Goal: Task Accomplishment & Management: Understand process/instructions

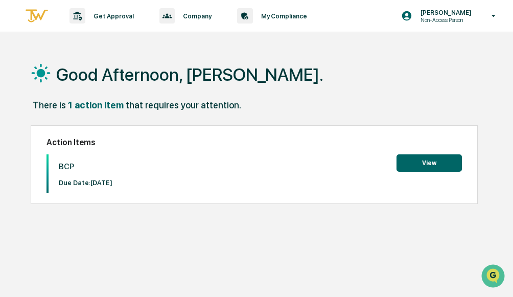
click at [416, 169] on button "View" at bounding box center [429, 162] width 65 height 17
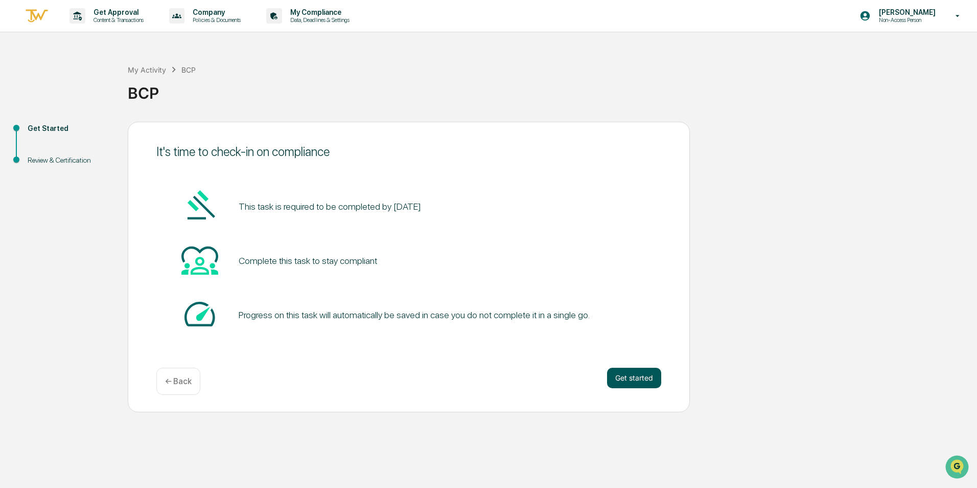
click at [513, 297] on button "Get started" at bounding box center [634, 378] width 54 height 20
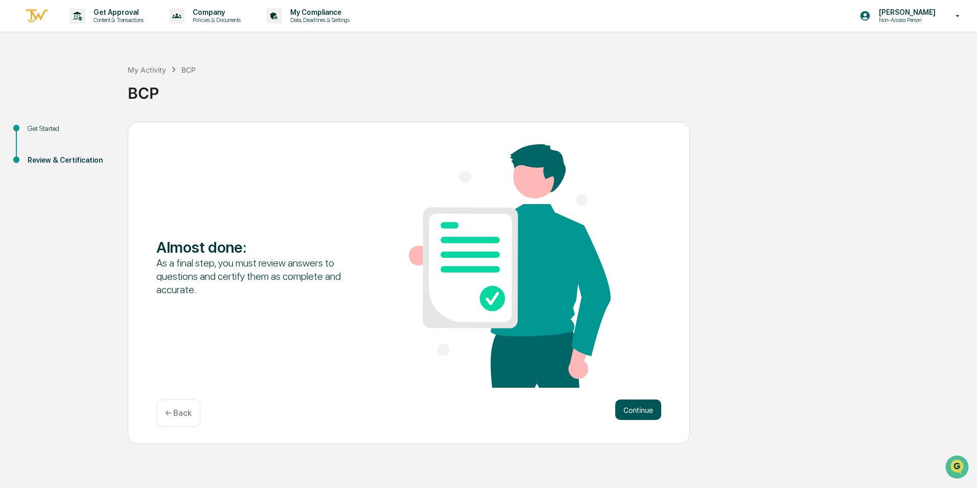
click at [513, 297] on button "Continue" at bounding box center [639, 409] width 46 height 20
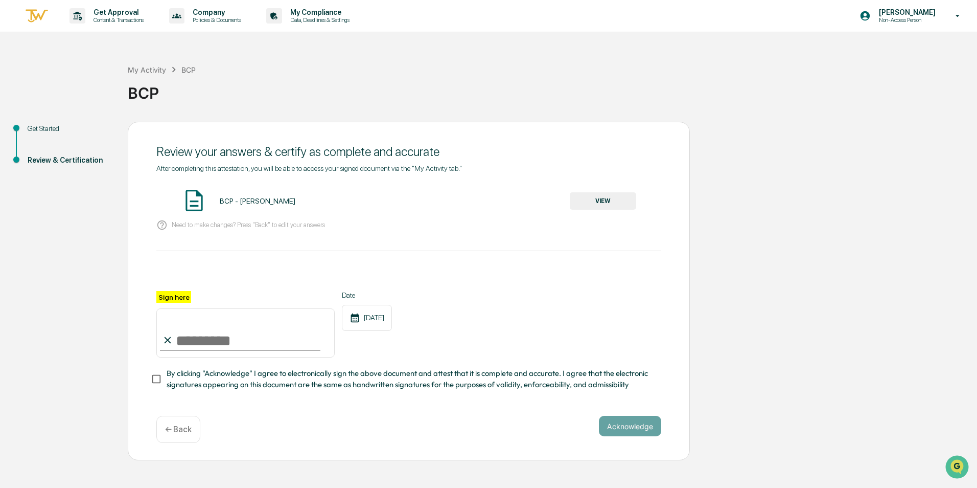
click at [191, 297] on input "Sign here" at bounding box center [245, 332] width 178 height 49
type input "**********"
click at [513, 204] on button "VIEW" at bounding box center [603, 200] width 66 height 17
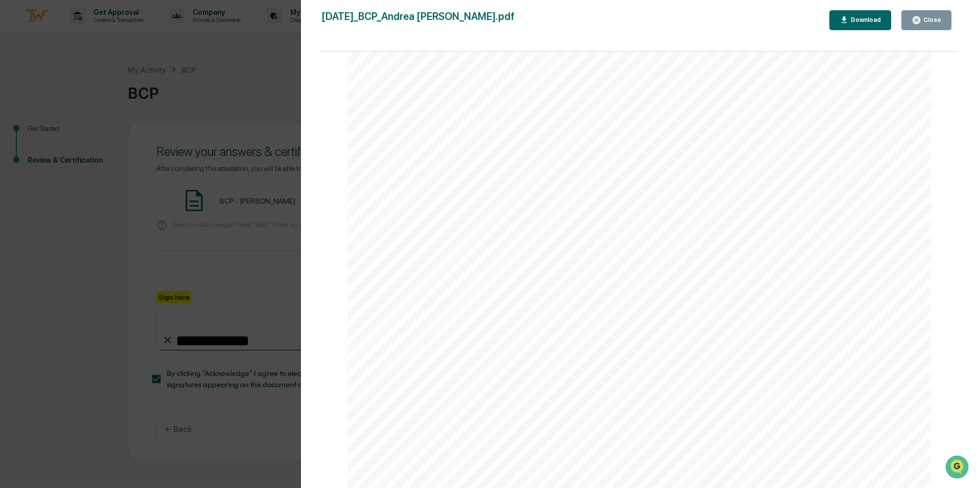
scroll to position [5, 0]
click at [513, 27] on button "Close" at bounding box center [927, 20] width 50 height 20
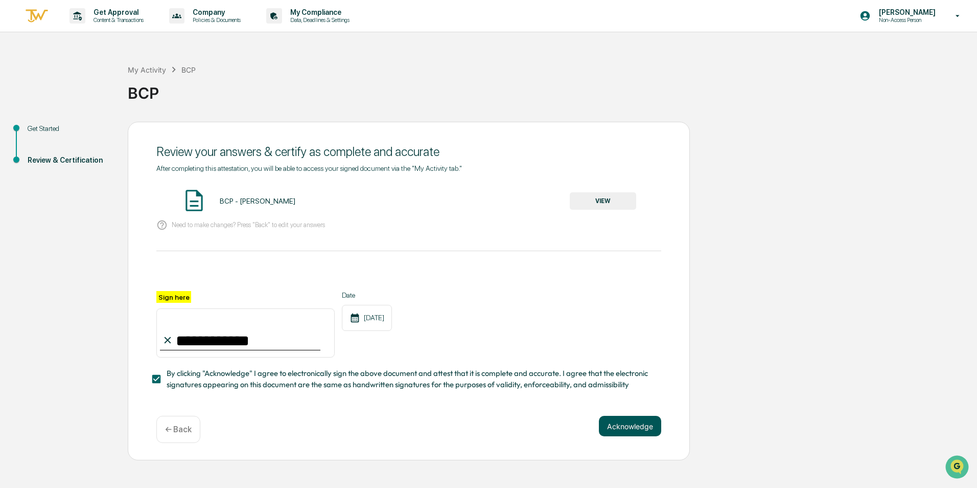
click at [513, 297] on button "Acknowledge" at bounding box center [630, 426] width 62 height 20
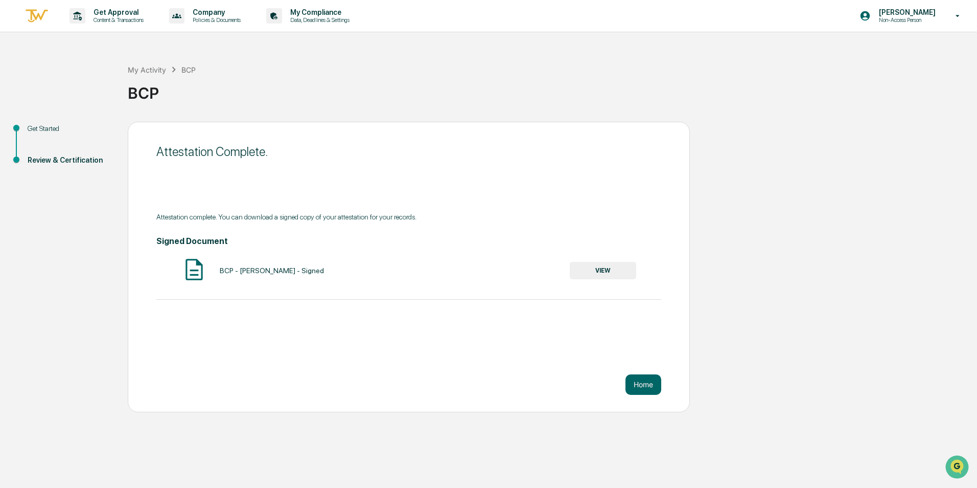
click at [513, 276] on button "VIEW" at bounding box center [603, 270] width 66 height 17
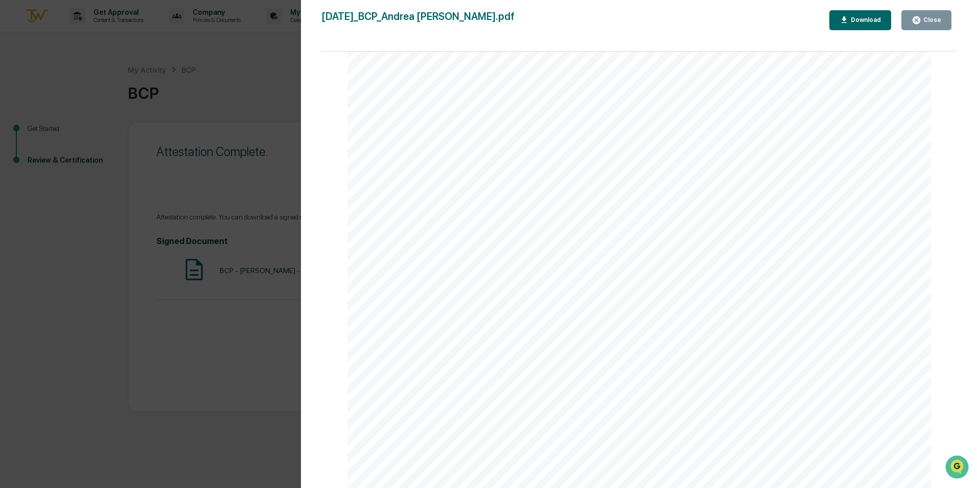
scroll to position [1203, 0]
drag, startPoint x: 623, startPoint y: 341, endPoint x: 588, endPoint y: 330, distance: 36.5
click at [513, 20] on icon "button" at bounding box center [917, 20] width 8 height 8
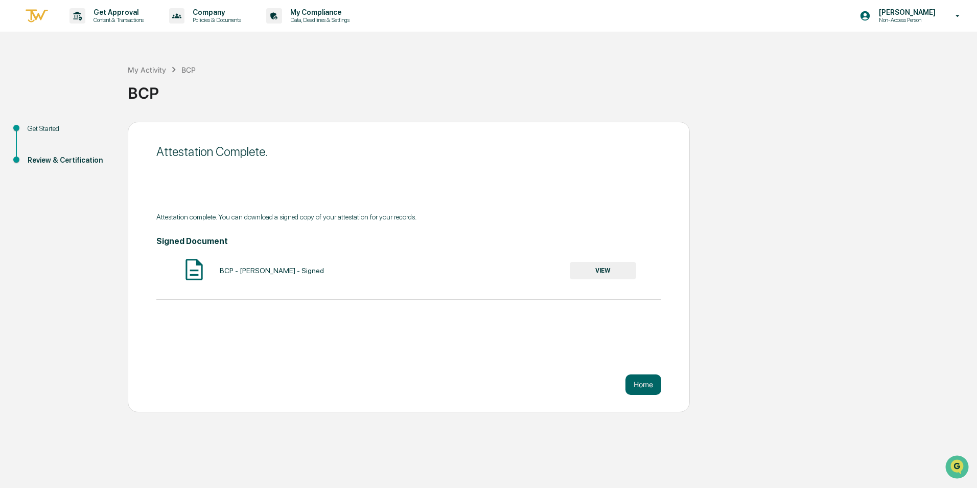
click at [49, 127] on div "Get Started" at bounding box center [70, 128] width 84 height 11
click at [55, 129] on div "Get Started" at bounding box center [70, 128] width 84 height 11
click at [47, 130] on div "Get Started" at bounding box center [70, 128] width 84 height 11
